Goal: Task Accomplishment & Management: Use online tool/utility

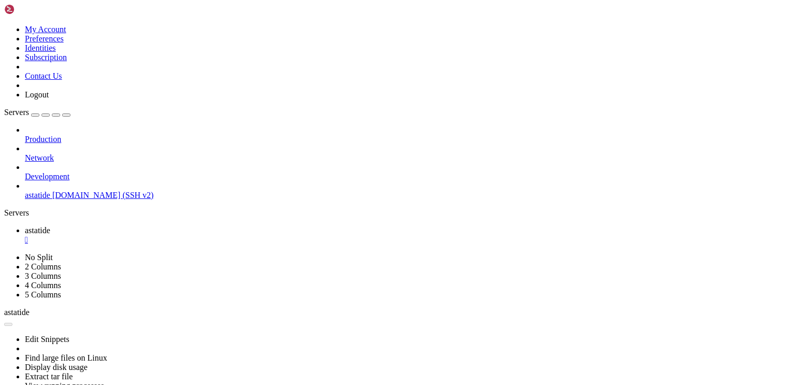
click at [4, 25] on icon at bounding box center [4, 25] width 0 height 0
click at [67, 62] on link "Subscription" at bounding box center [46, 57] width 42 height 9
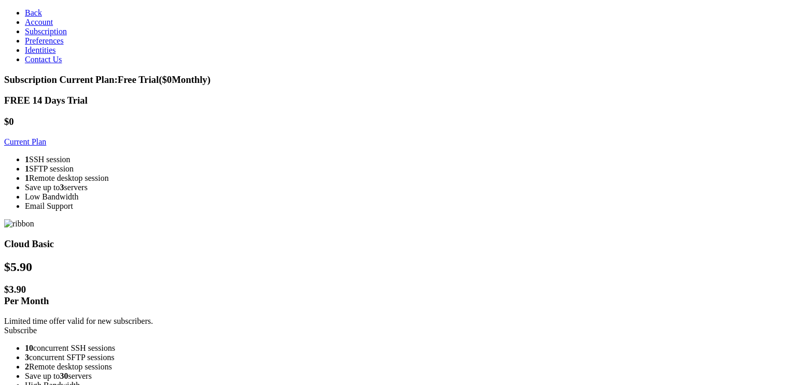
click at [25, 12] on span "Back" at bounding box center [33, 12] width 17 height 9
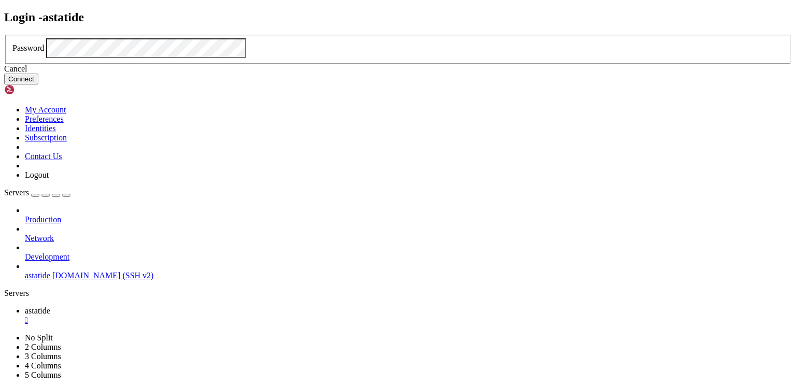
click at [38, 84] on button "Connect" at bounding box center [21, 79] width 34 height 11
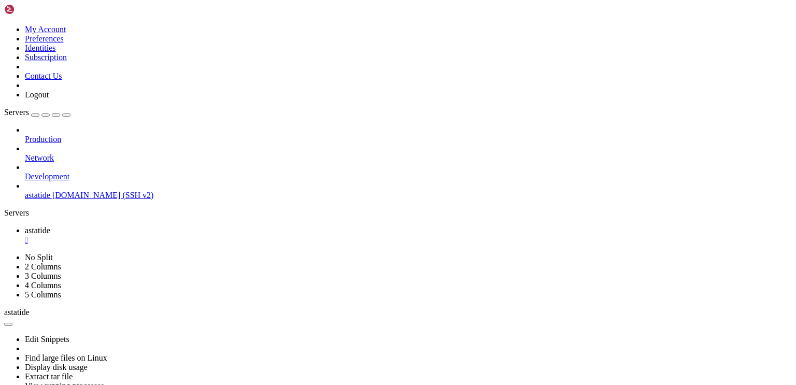
scroll to position [70, 0]
drag, startPoint x: 129, startPoint y: 129, endPoint x: 0, endPoint y: 134, distance: 129.0
click at [4, 218] on div at bounding box center [4, 218] width 1 height 0
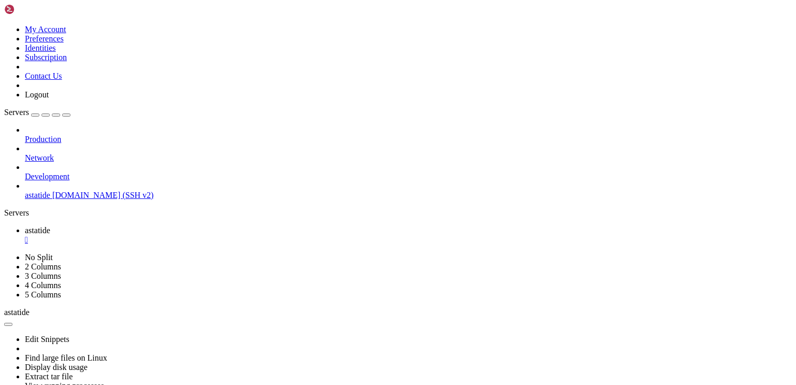
drag, startPoint x: 393, startPoint y: 581, endPoint x: 410, endPoint y: 580, distance: 17.2
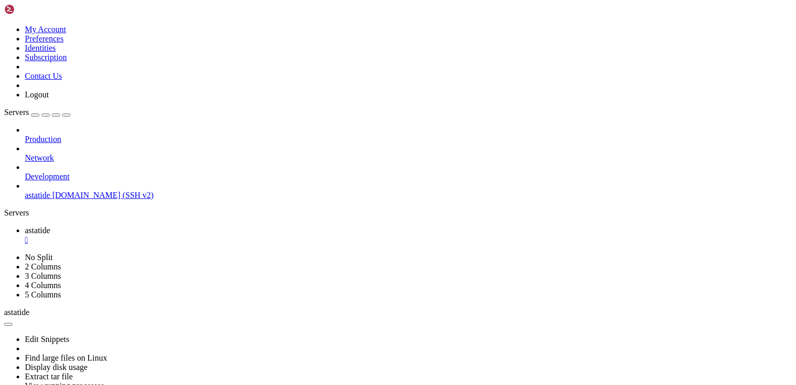
drag, startPoint x: 396, startPoint y: 580, endPoint x: 330, endPoint y: 586, distance: 66.6
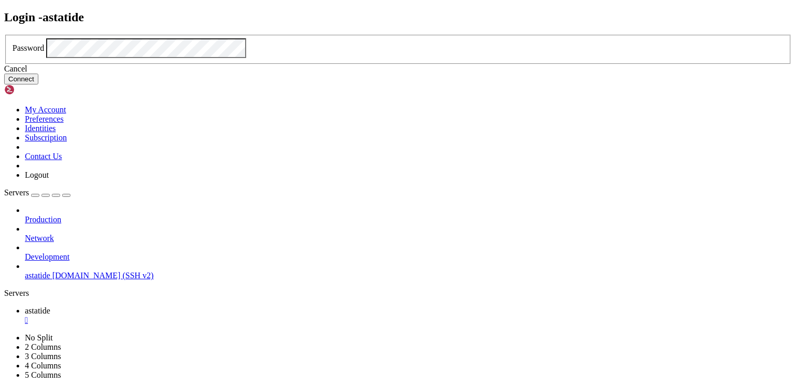
click at [38, 84] on button "Connect" at bounding box center [21, 79] width 34 height 11
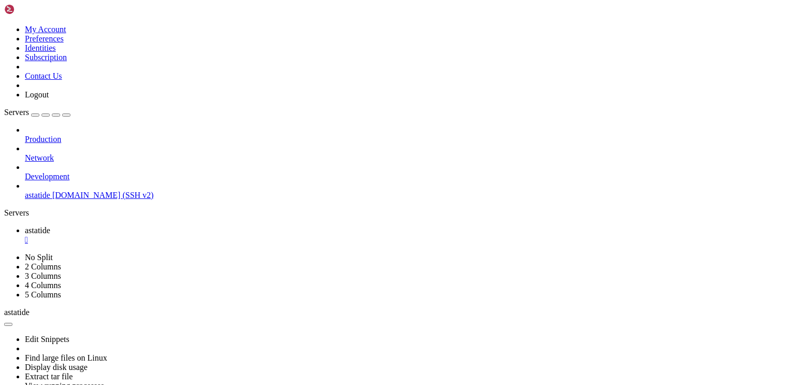
drag, startPoint x: 138, startPoint y: 729, endPoint x: 83, endPoint y: 728, distance: 55.4
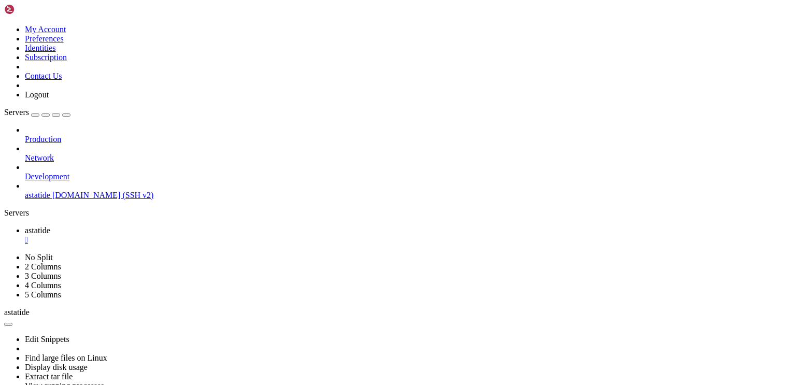
drag, startPoint x: 619, startPoint y: 444, endPoint x: 633, endPoint y: 394, distance: 52.2
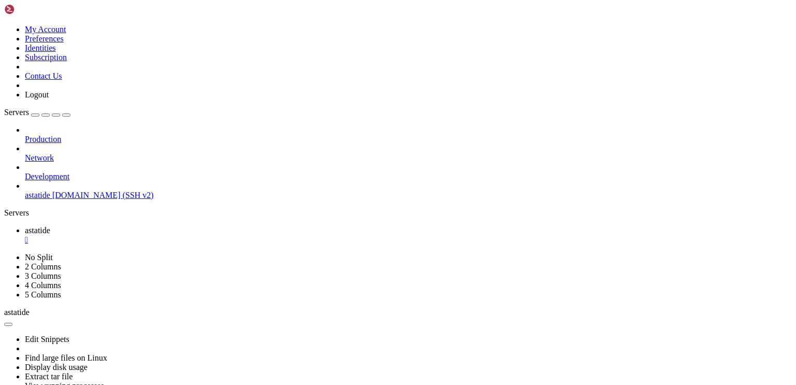
drag, startPoint x: 439, startPoint y: 629, endPoint x: 156, endPoint y: 673, distance: 286.7
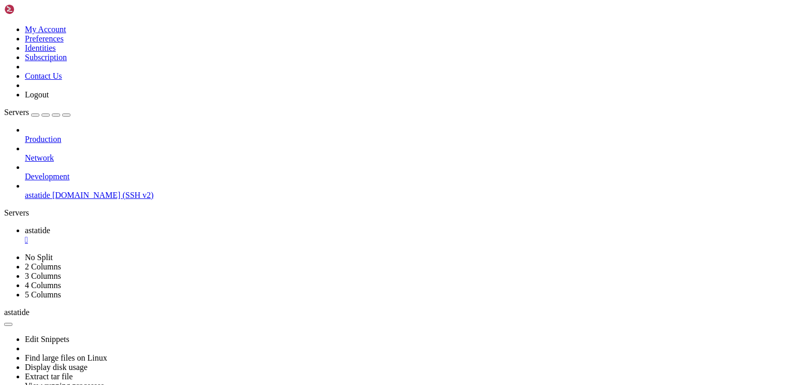
drag, startPoint x: 323, startPoint y: 497, endPoint x: 305, endPoint y: 518, distance: 27.6
drag, startPoint x: 558, startPoint y: 682, endPoint x: 471, endPoint y: 654, distance: 92.1
